Goal: Task Accomplishment & Management: Use online tool/utility

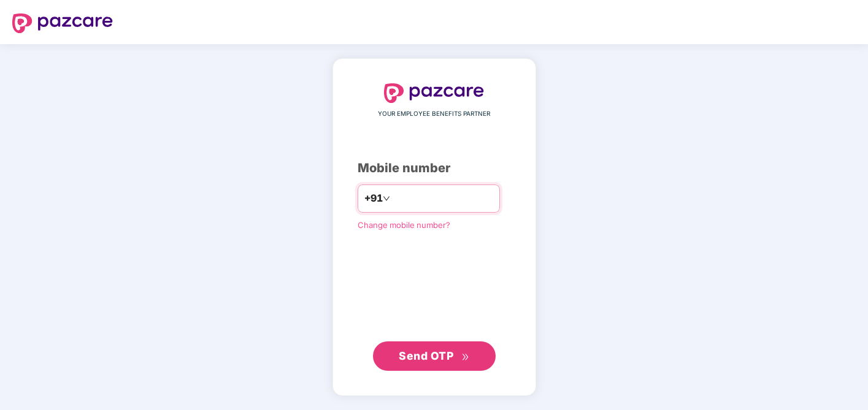
click at [446, 199] on input "number" at bounding box center [443, 199] width 101 height 20
type input "**********"
click at [421, 361] on span "Send OTP" at bounding box center [426, 355] width 55 height 13
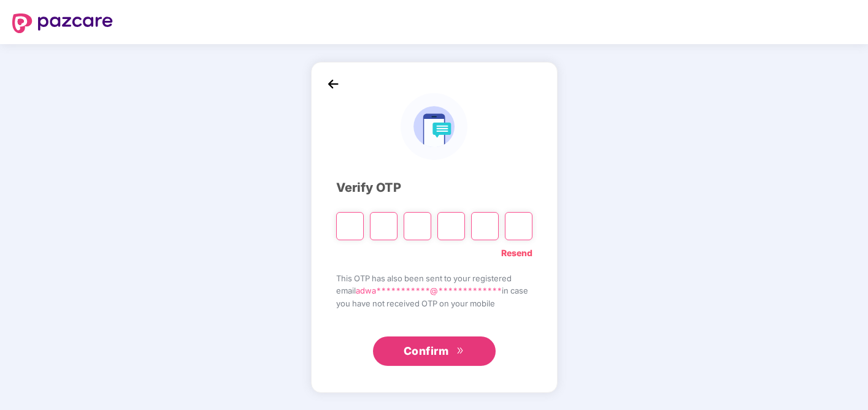
type input "*"
click at [348, 228] on input "*" at bounding box center [350, 226] width 28 height 28
type input "*"
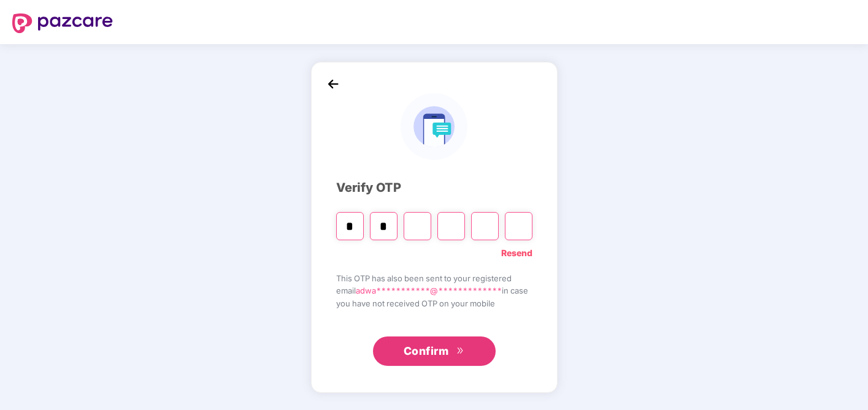
type input "*"
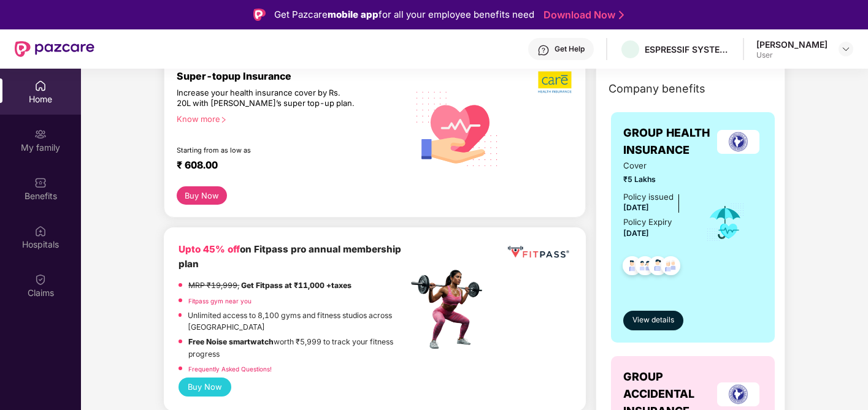
scroll to position [179, 0]
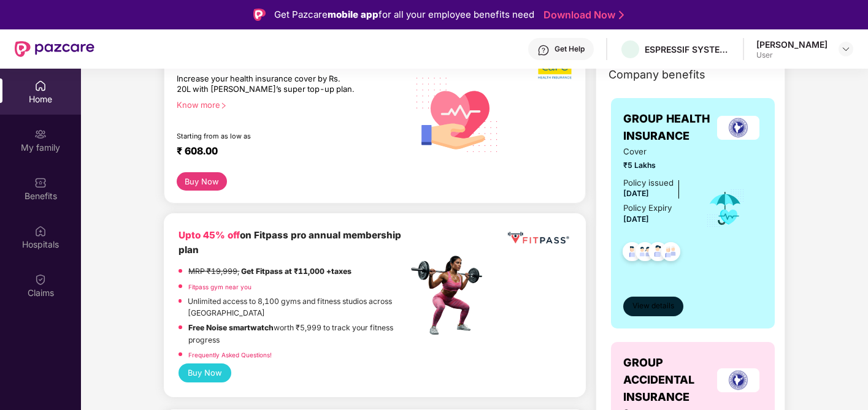
click at [662, 309] on span "View details" at bounding box center [653, 307] width 42 height 12
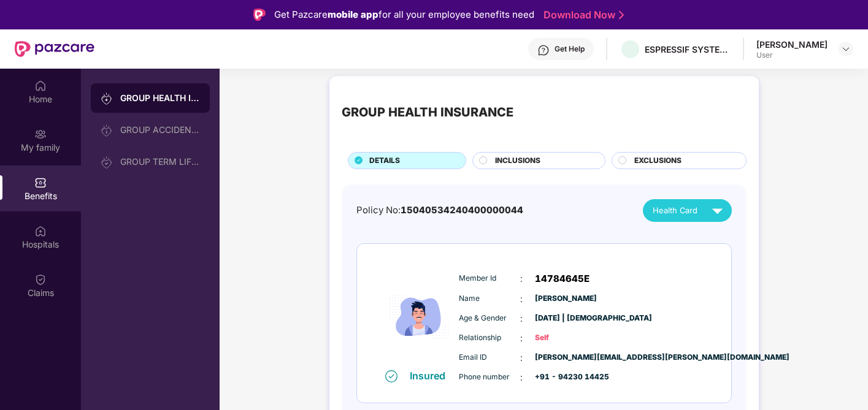
scroll to position [0, 0]
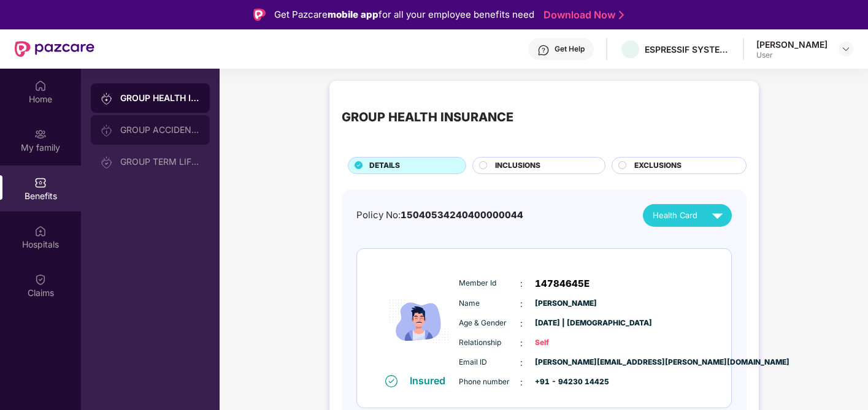
click at [144, 132] on div "GROUP ACCIDENTAL INSURANCE" at bounding box center [160, 130] width 80 height 10
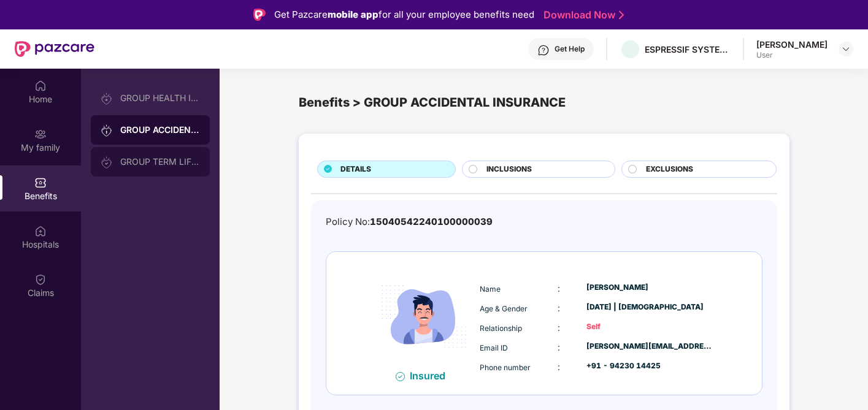
click at [178, 166] on div "GROUP TERM LIFE INSURANCE" at bounding box center [160, 162] width 80 height 10
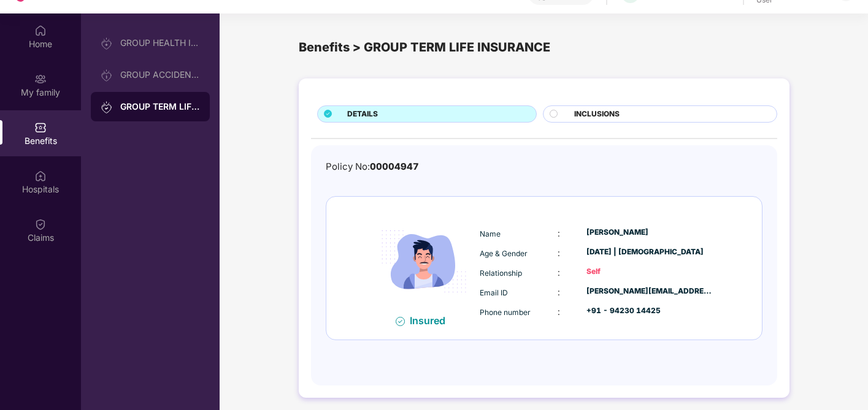
scroll to position [69, 0]
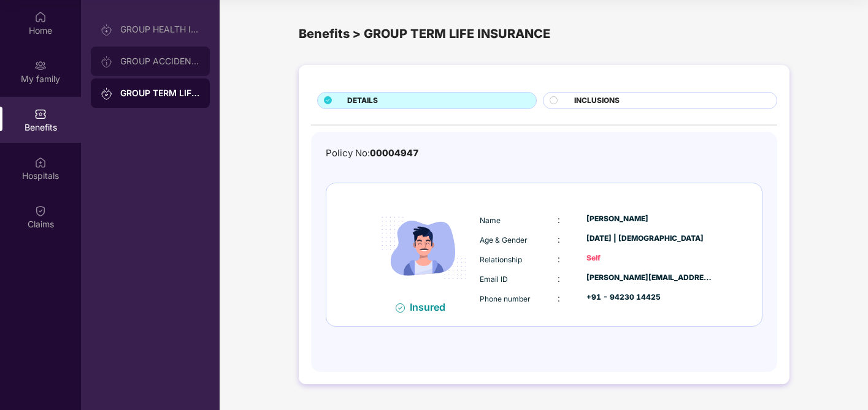
click at [179, 65] on div "GROUP ACCIDENTAL INSURANCE" at bounding box center [160, 61] width 80 height 10
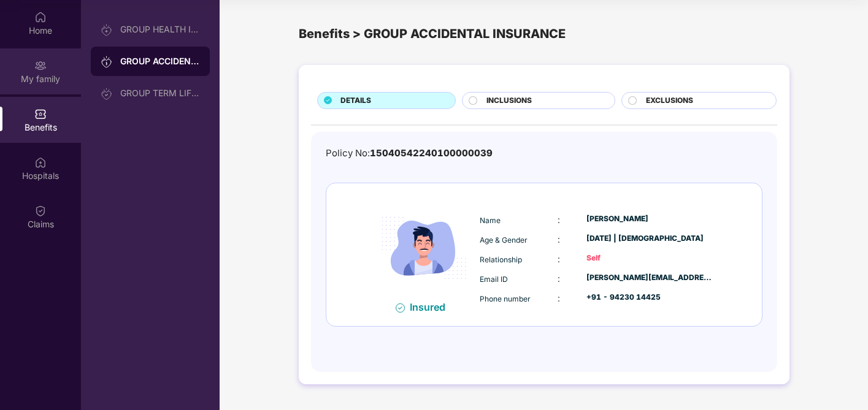
click at [57, 71] on div "My family" at bounding box center [40, 71] width 81 height 46
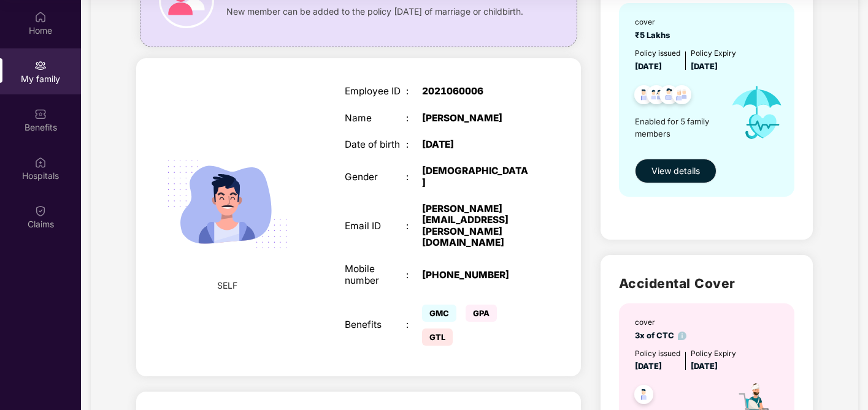
scroll to position [136, 0]
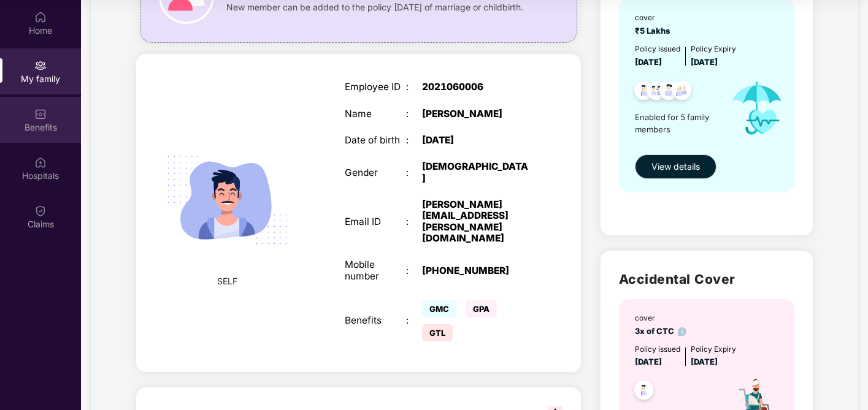
click at [40, 113] on img at bounding box center [40, 114] width 12 height 12
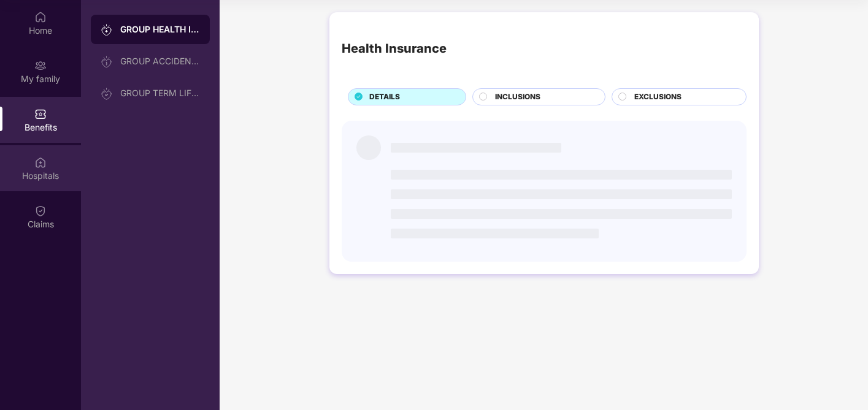
click at [42, 172] on div "Hospitals" at bounding box center [40, 176] width 81 height 12
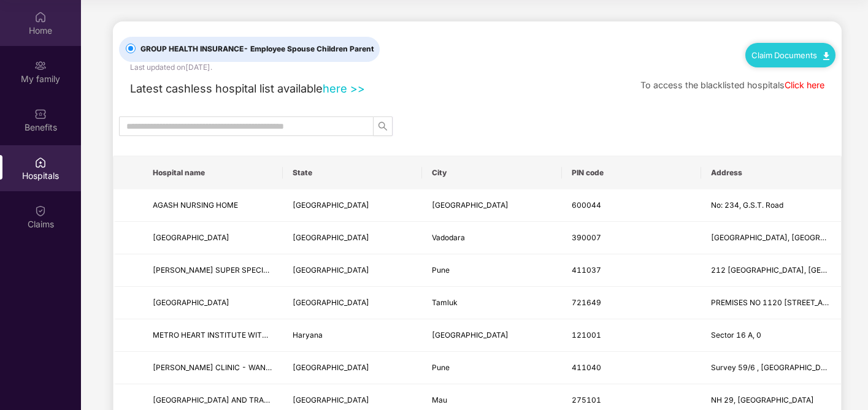
click at [36, 17] on img at bounding box center [40, 17] width 12 height 12
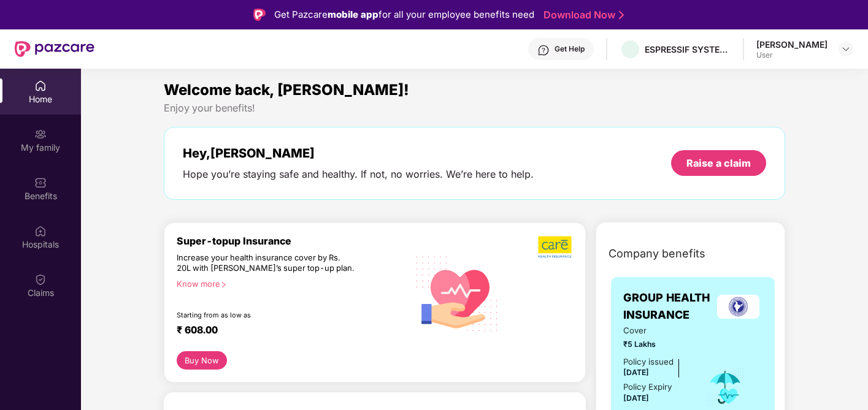
click at [837, 50] on div "[PERSON_NAME] User" at bounding box center [804, 49] width 97 height 21
click at [847, 48] on img at bounding box center [846, 49] width 10 height 10
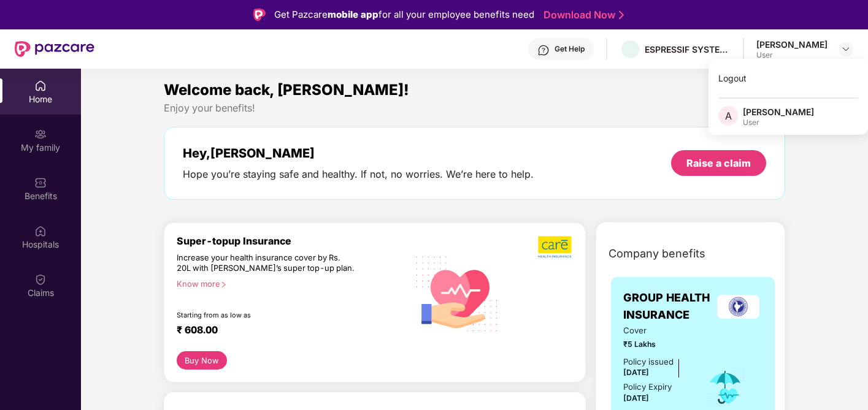
click at [590, 102] on div "Enjoy your benefits!" at bounding box center [474, 108] width 621 height 13
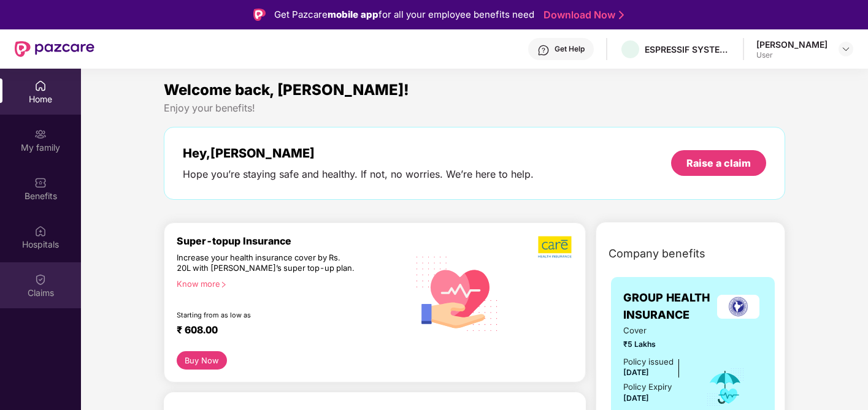
click at [49, 285] on div "Claims" at bounding box center [40, 286] width 81 height 46
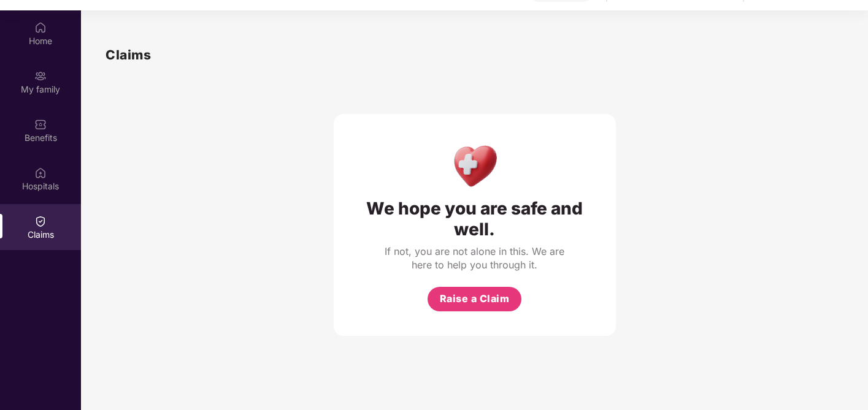
scroll to position [69, 0]
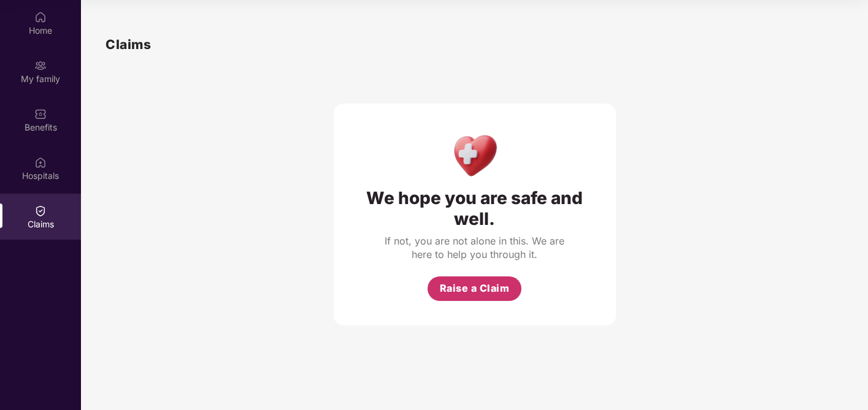
click at [453, 291] on span "Raise a Claim" at bounding box center [475, 288] width 70 height 15
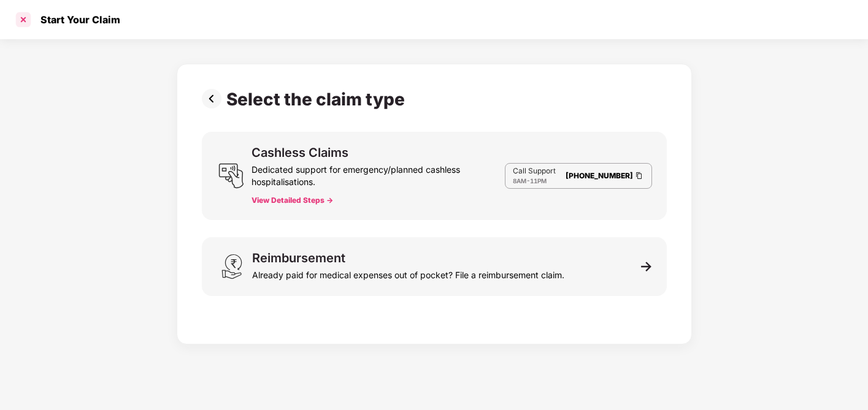
click at [24, 16] on div at bounding box center [23, 20] width 20 height 20
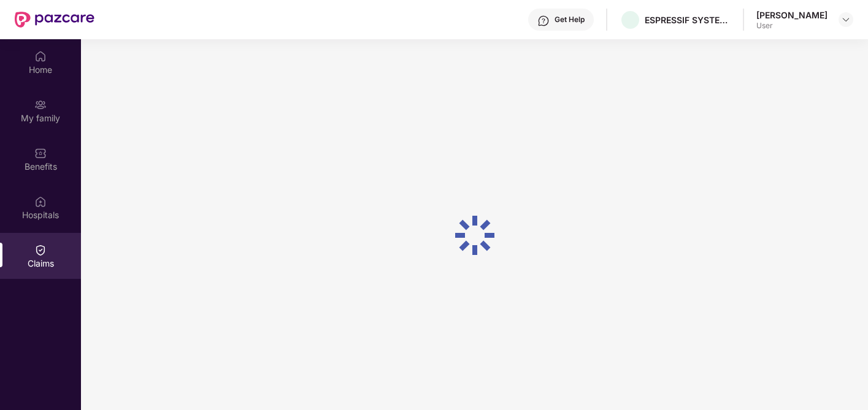
scroll to position [69, 0]
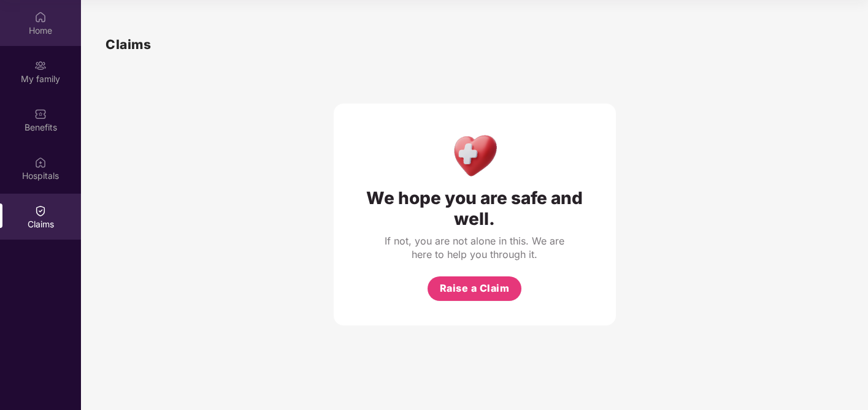
click at [42, 25] on div "Home" at bounding box center [40, 31] width 81 height 12
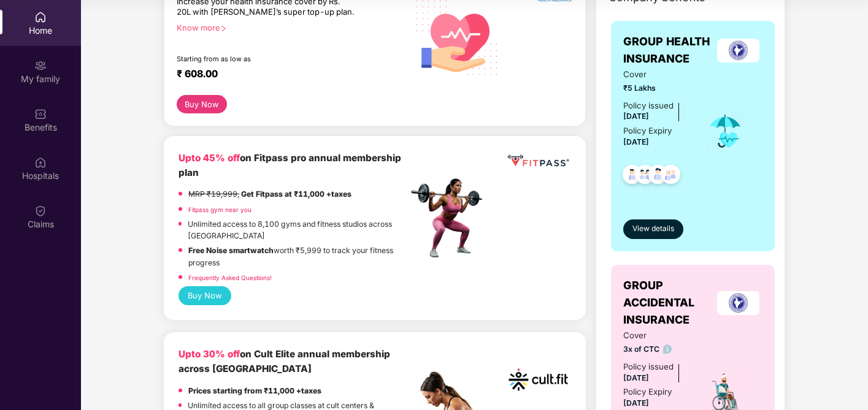
scroll to position [196, 0]
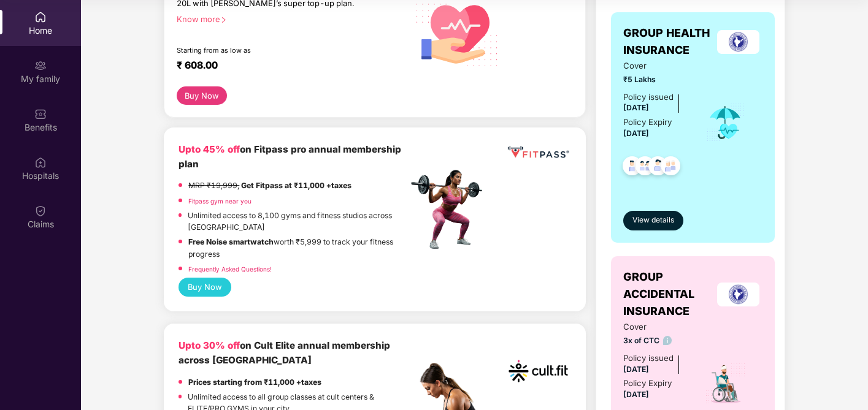
click at [226, 197] on p "Fitpass gym near you" at bounding box center [219, 201] width 63 height 12
click at [225, 200] on link "Fitpass gym near you" at bounding box center [219, 200] width 63 height 7
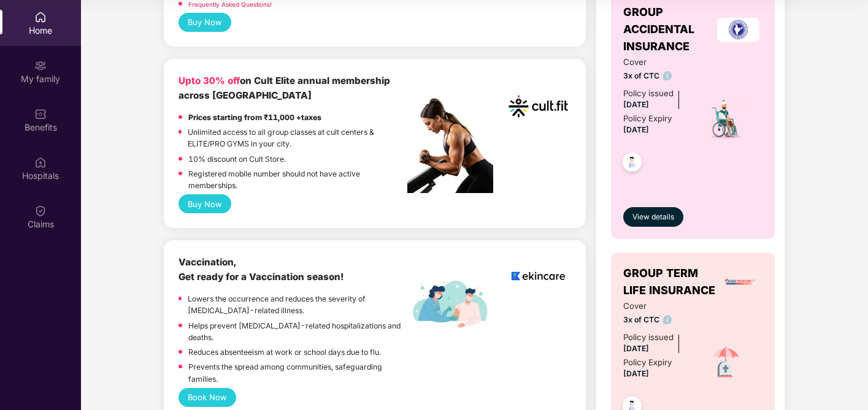
scroll to position [462, 0]
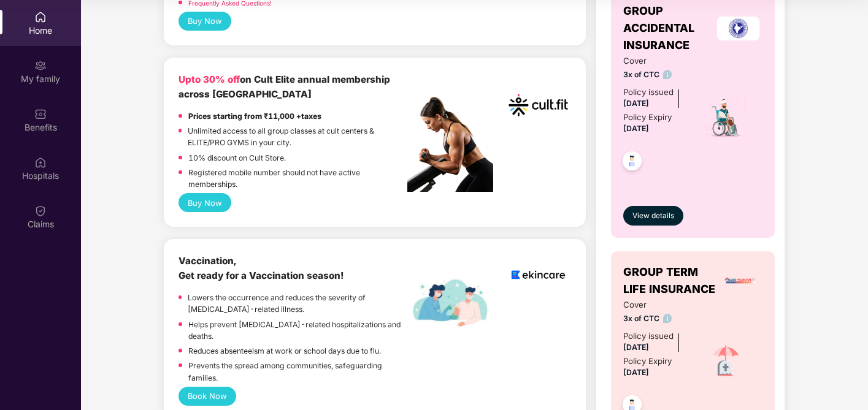
click at [222, 208] on button "Buy Now" at bounding box center [204, 202] width 53 height 19
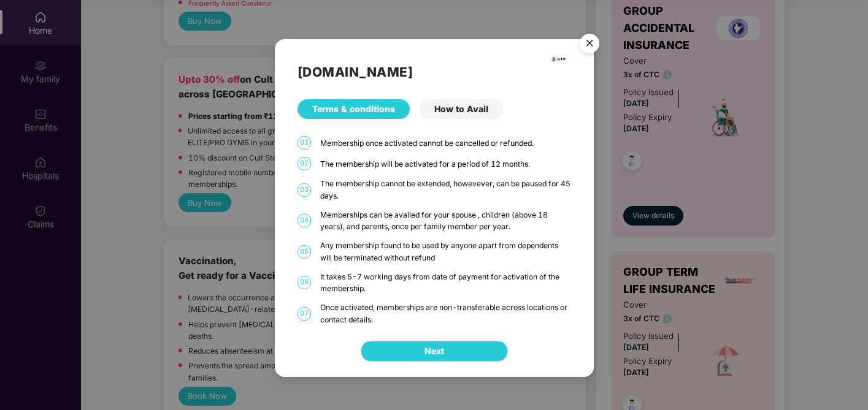
click at [425, 204] on div "Cult.fit Terms & conditions How to Avail 01 Membership once activated cannot be…" at bounding box center [434, 182] width 319 height 286
click at [419, 353] on button "Next" at bounding box center [434, 351] width 147 height 21
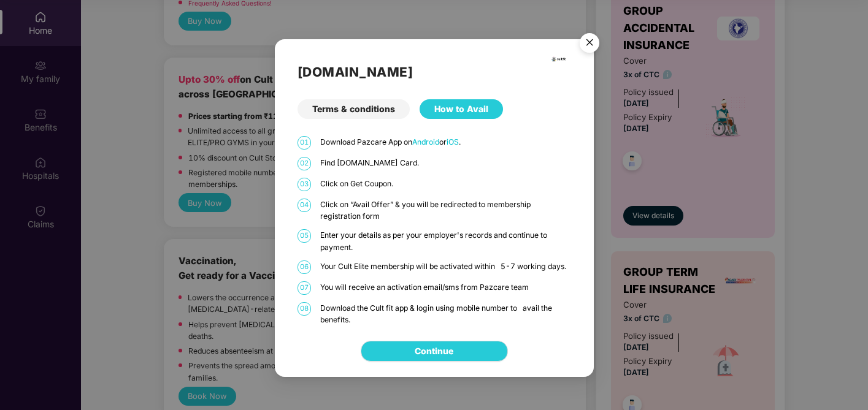
scroll to position [64, 0]
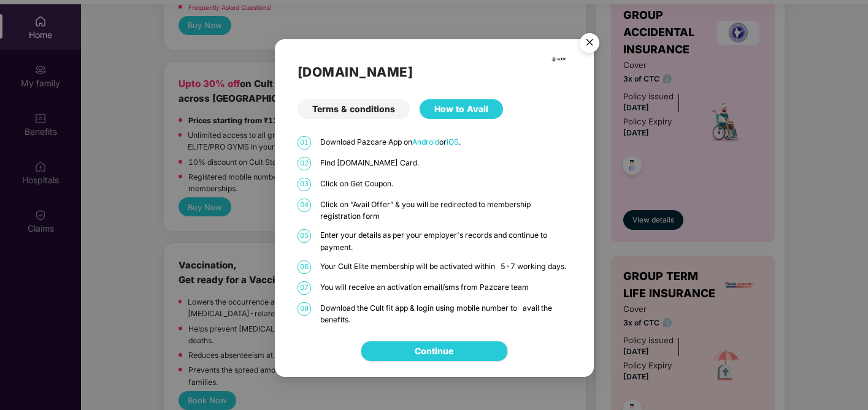
click at [591, 36] on img "Close" at bounding box center [589, 45] width 34 height 34
